Goal: Information Seeking & Learning: Learn about a topic

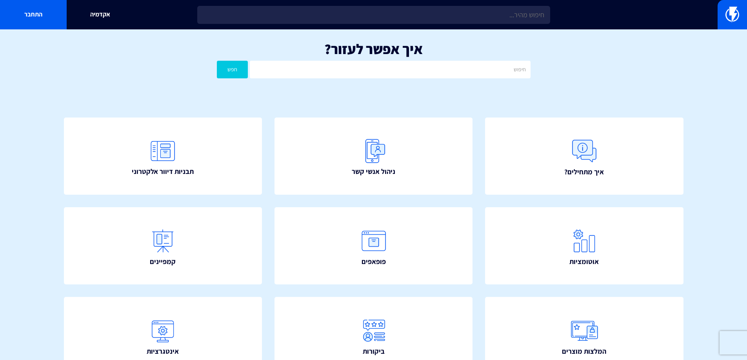
click at [156, 71] on div "איך אפשר לעזור? חפש" at bounding box center [373, 61] width 747 height 65
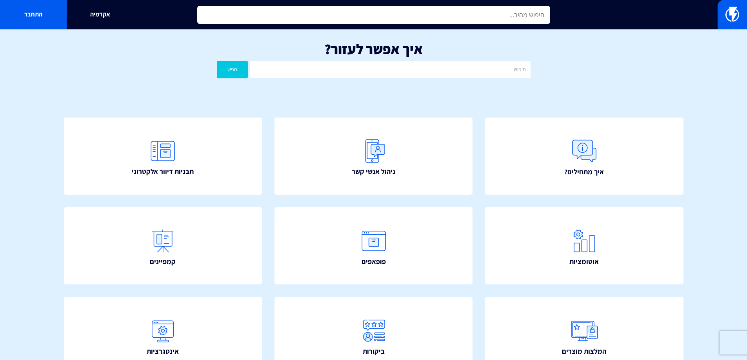
click at [276, 13] on input "text" at bounding box center [373, 15] width 353 height 18
type input "d"
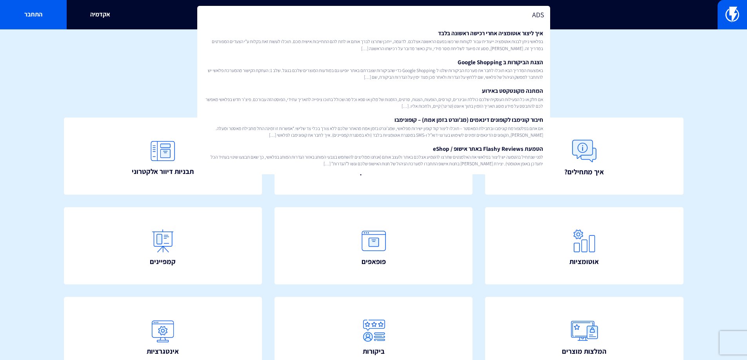
type input "ADS"
click at [640, 85] on div "איך אפשר לעזור? חפש" at bounding box center [373, 61] width 747 height 65
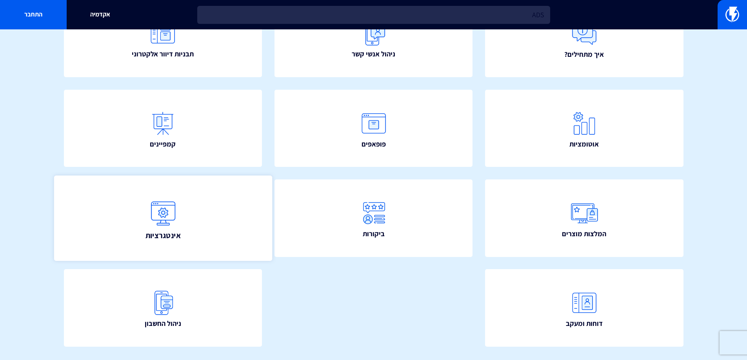
scroll to position [140, 0]
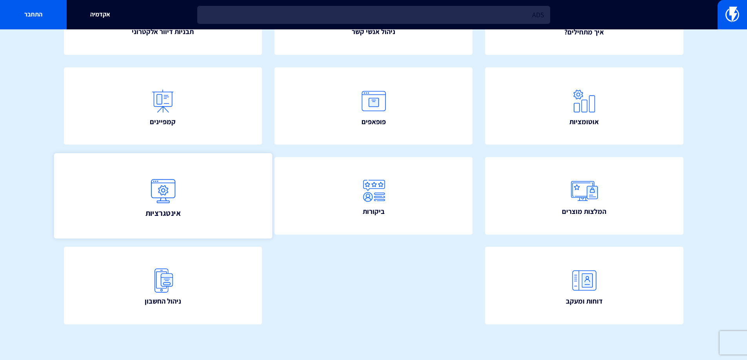
click at [179, 204] on img at bounding box center [163, 190] width 35 height 35
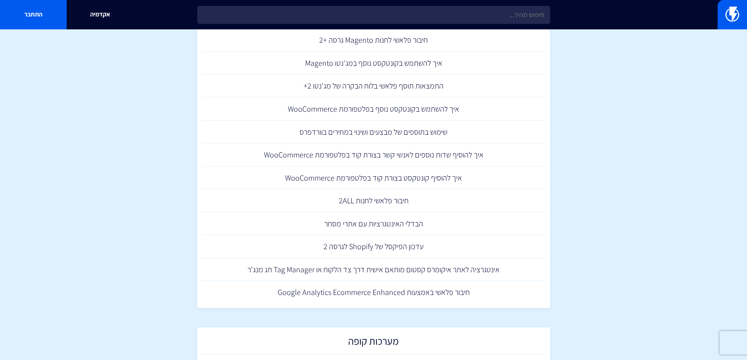
scroll to position [275, 0]
click at [373, 297] on link "חיבור פלאשי באמצעות Google Analytics Ecommerce Enhanced" at bounding box center [373, 291] width 345 height 23
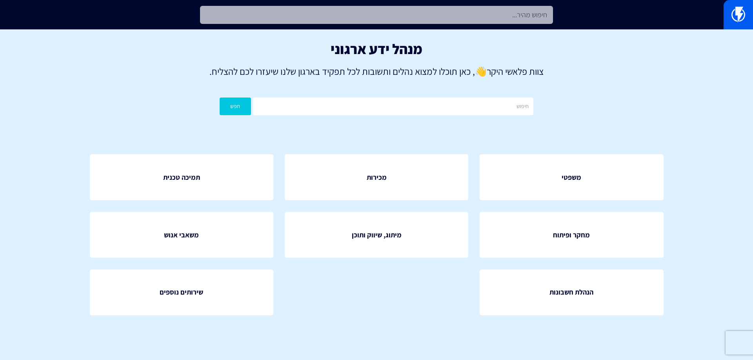
click at [377, 13] on input "text" at bounding box center [376, 15] width 353 height 18
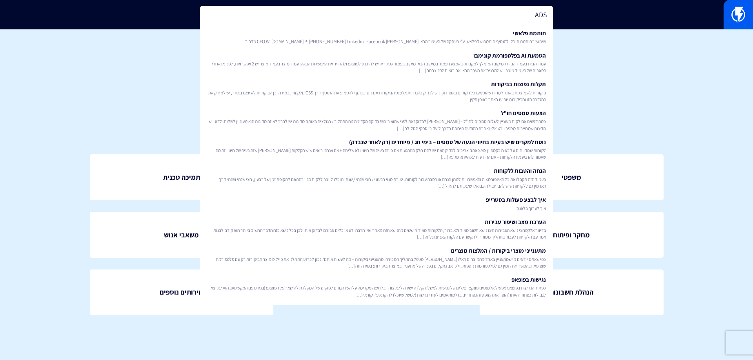
type input "ADS"
click at [706, 121] on div "מנהל ידע ארגוני צוות פלאשי היקר 👋 , כאן תוכלו למצוא נהלים ותשובות לכל תפקיד באר…" at bounding box center [376, 80] width 753 height 102
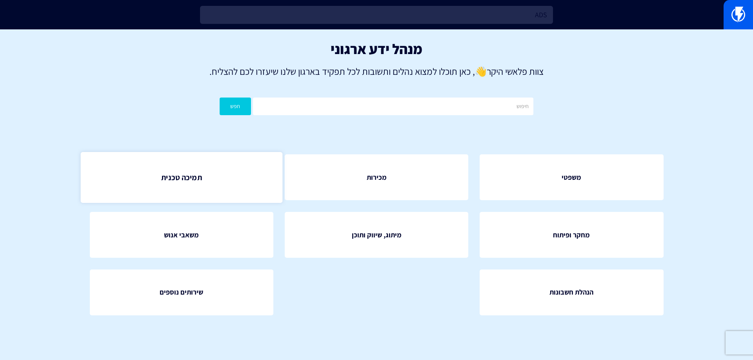
click at [181, 184] on link "תמיכה טכנית" at bounding box center [181, 177] width 202 height 51
